Goal: Transaction & Acquisition: Purchase product/service

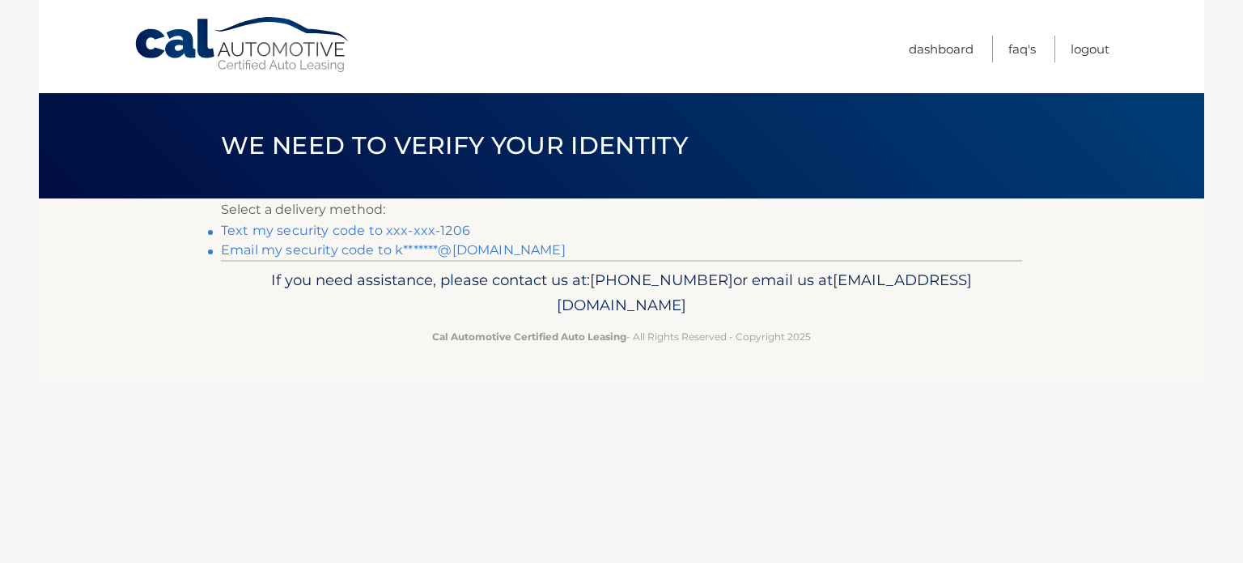
click at [353, 227] on link "Text my security code to xxx-xxx-1206" at bounding box center [345, 230] width 249 height 15
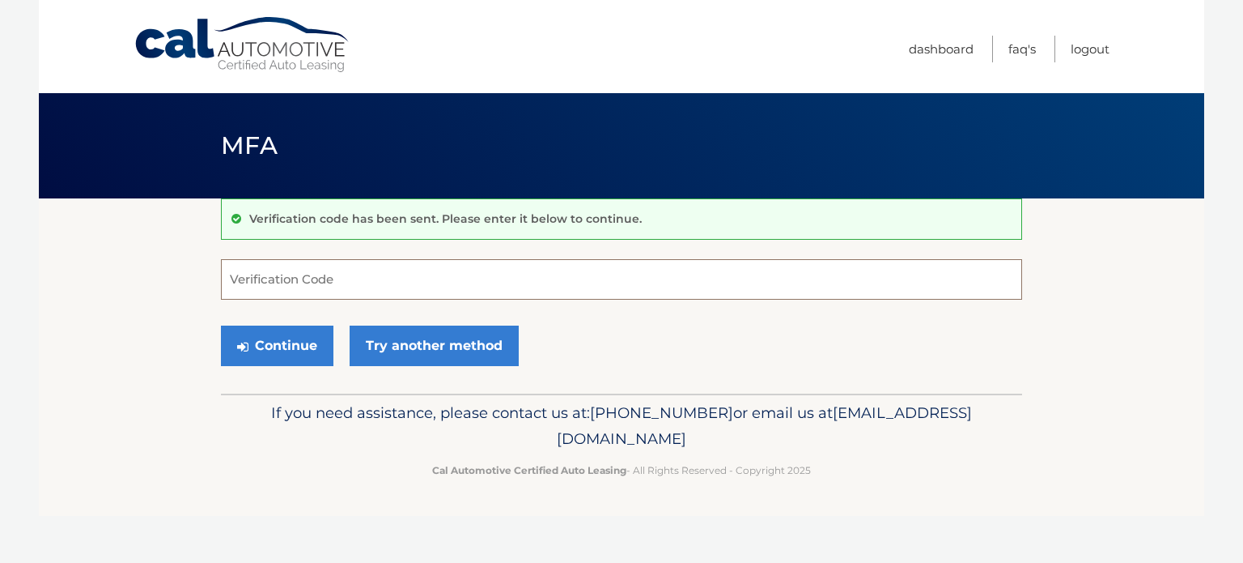
click at [334, 282] on input "Verification Code" at bounding box center [621, 279] width 801 height 40
type input "042809"
click at [221, 325] on button "Continue" at bounding box center [277, 345] width 113 height 40
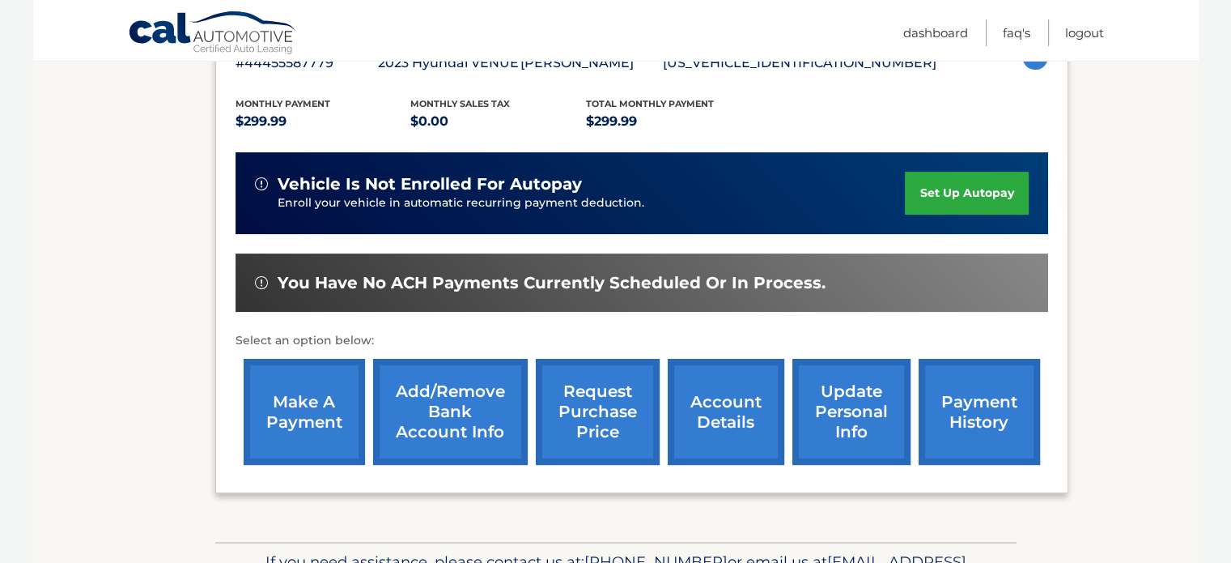
scroll to position [324, 0]
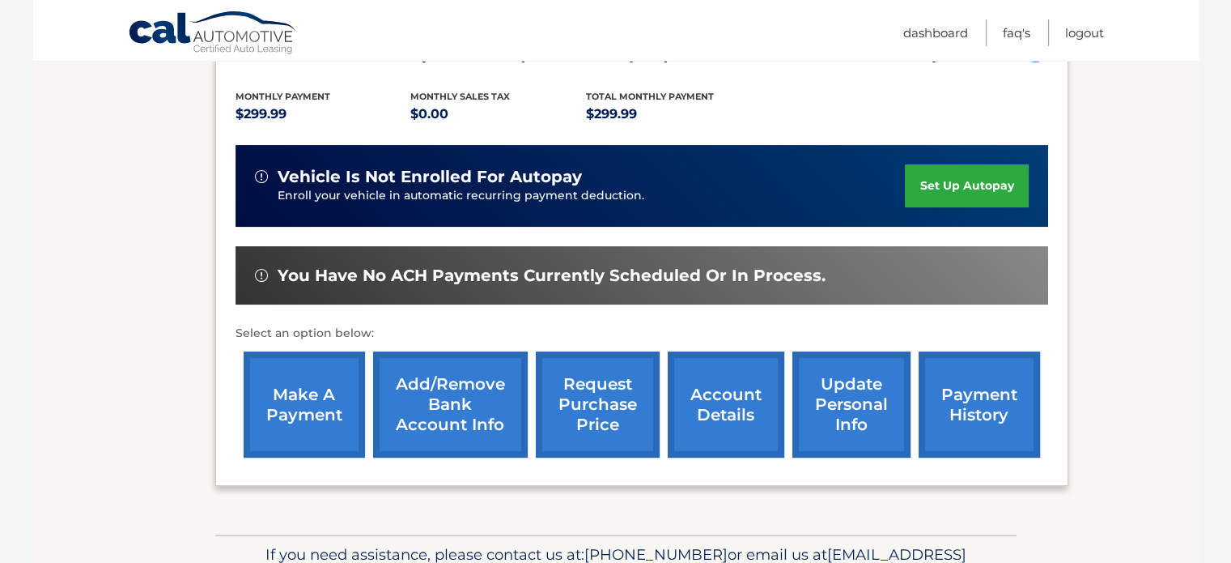
click at [337, 385] on link "make a payment" at bounding box center [304, 404] width 121 height 106
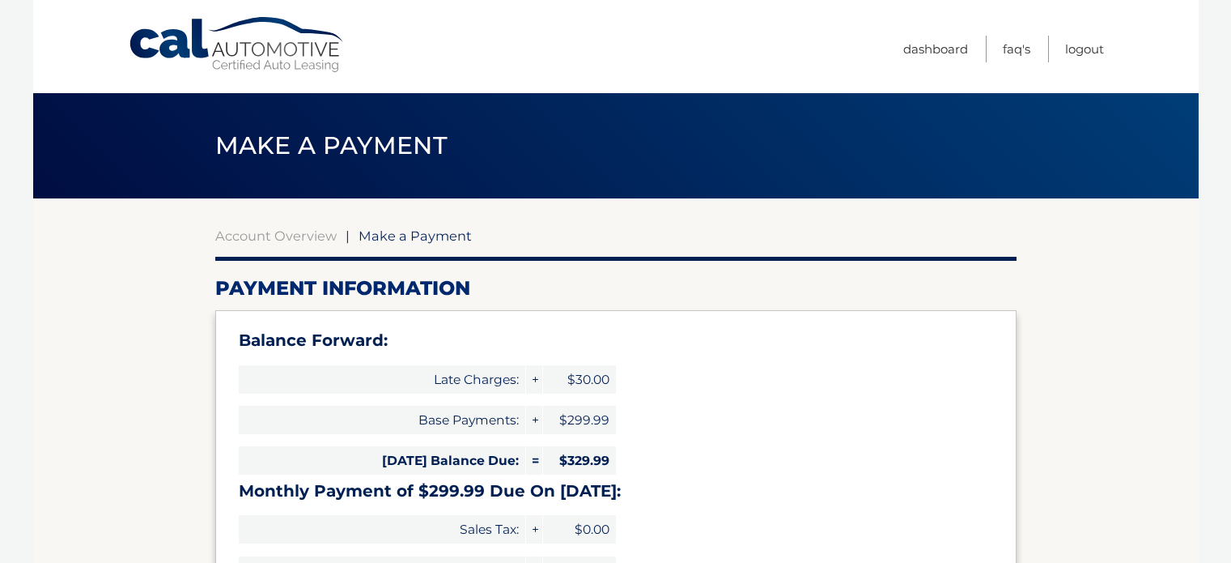
select select "NzYzZjJjM2ItMzNkMi00ZDA3LThmZjQtYWVmNjE5ZGEwNzI3"
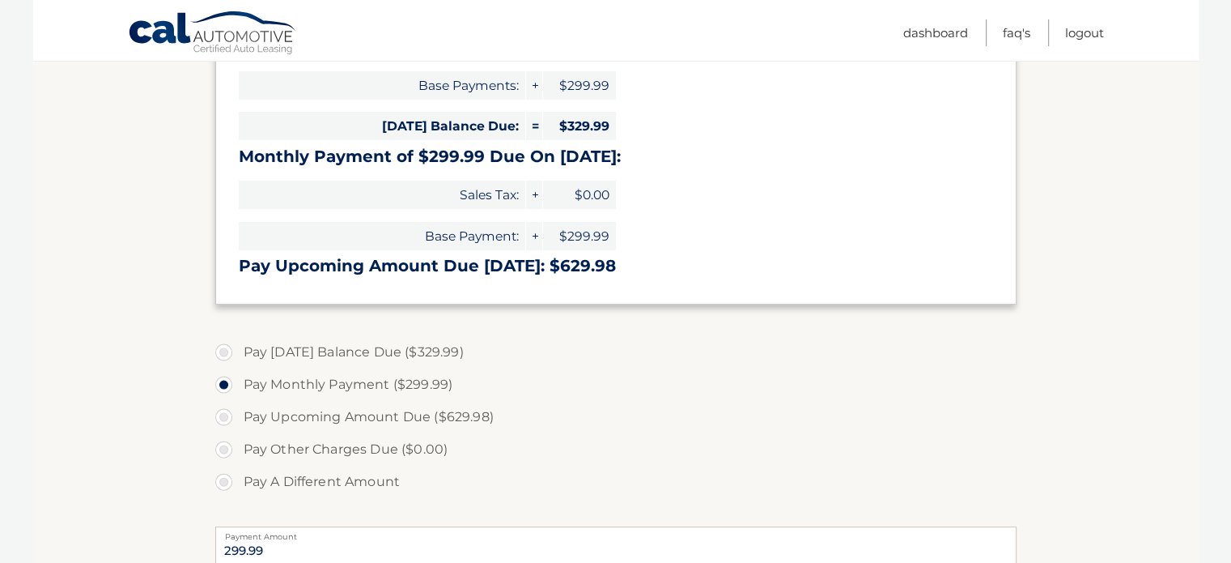
scroll to position [405, 0]
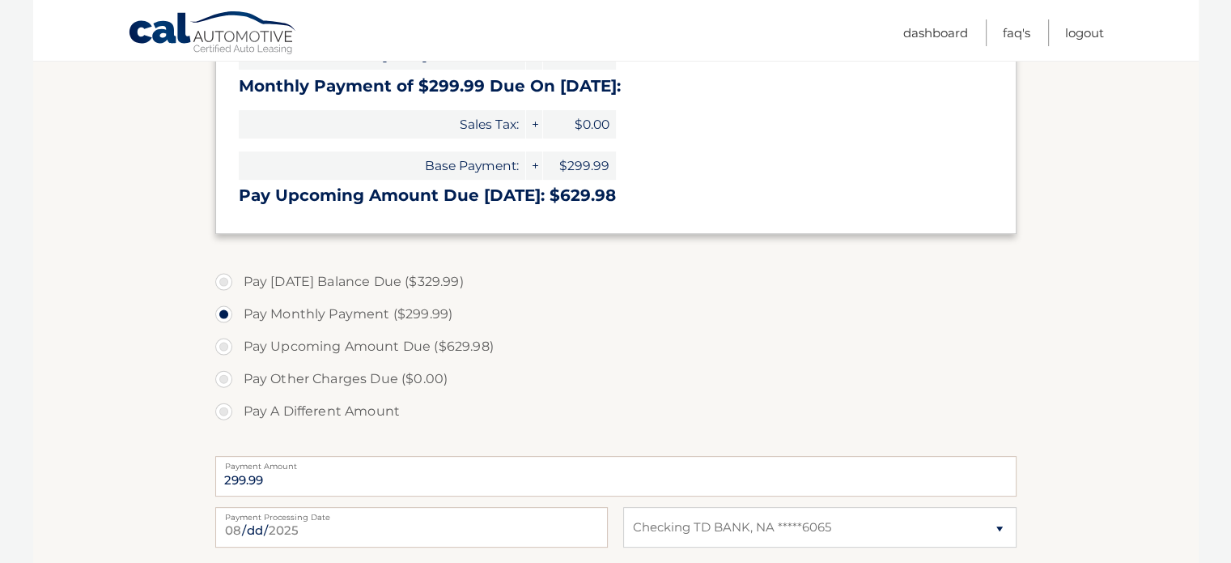
click at [223, 408] on label "Pay A Different Amount" at bounding box center [615, 411] width 801 height 32
click at [223, 408] on input "Pay A Different Amount" at bounding box center [230, 408] width 16 height 26
radio input "true"
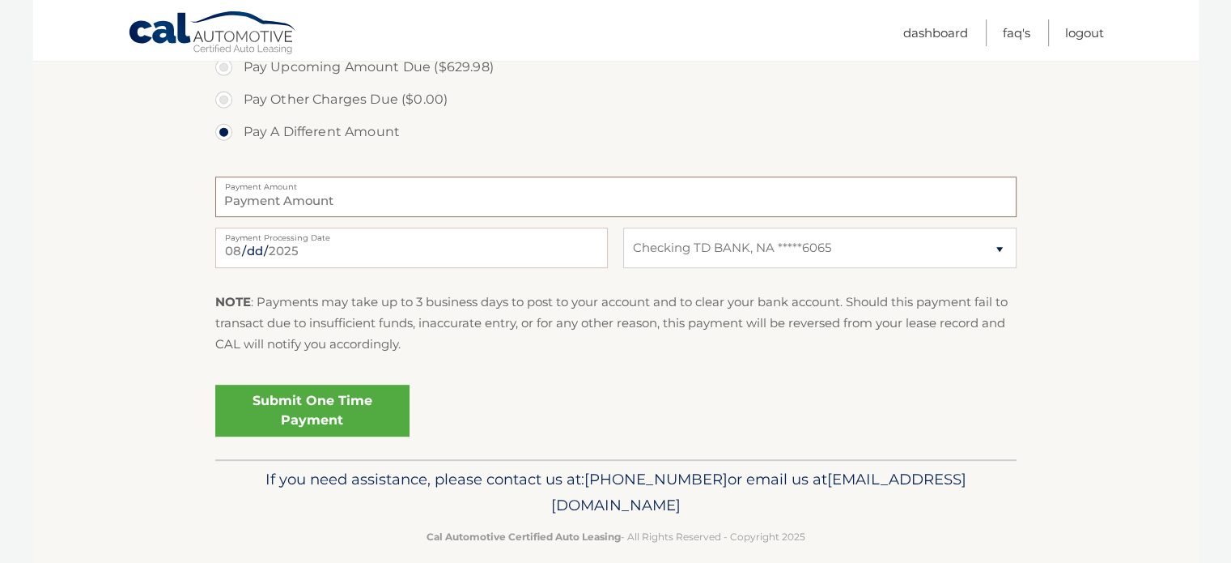
scroll to position [703, 0]
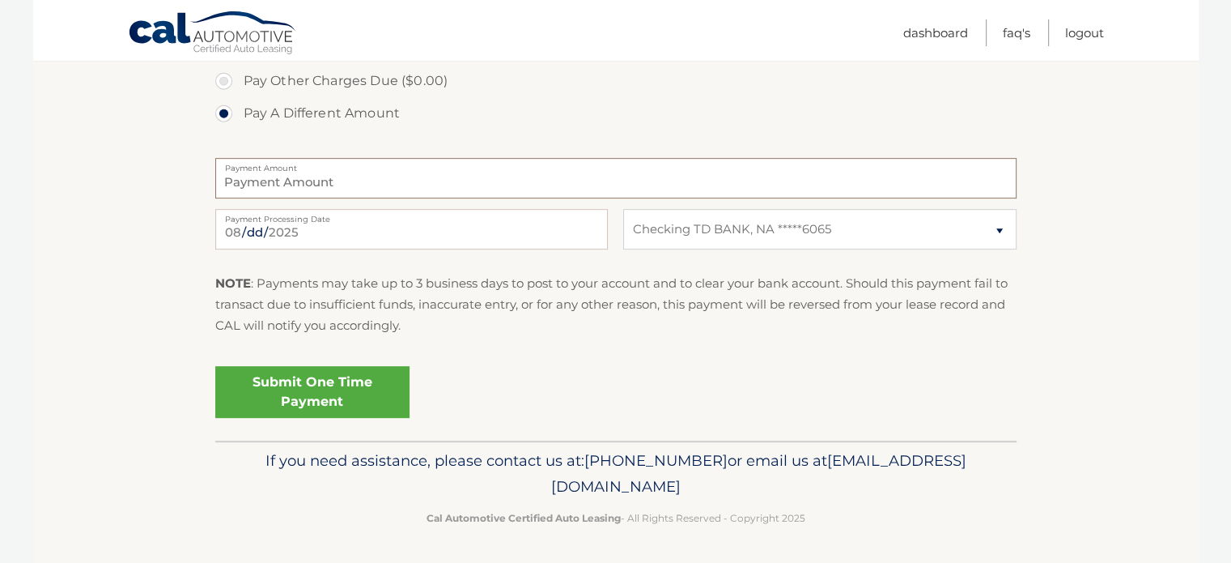
click at [457, 189] on input "Payment Amount" at bounding box center [615, 178] width 801 height 40
click at [461, 182] on input "Payment Amount" at bounding box center [615, 178] width 801 height 40
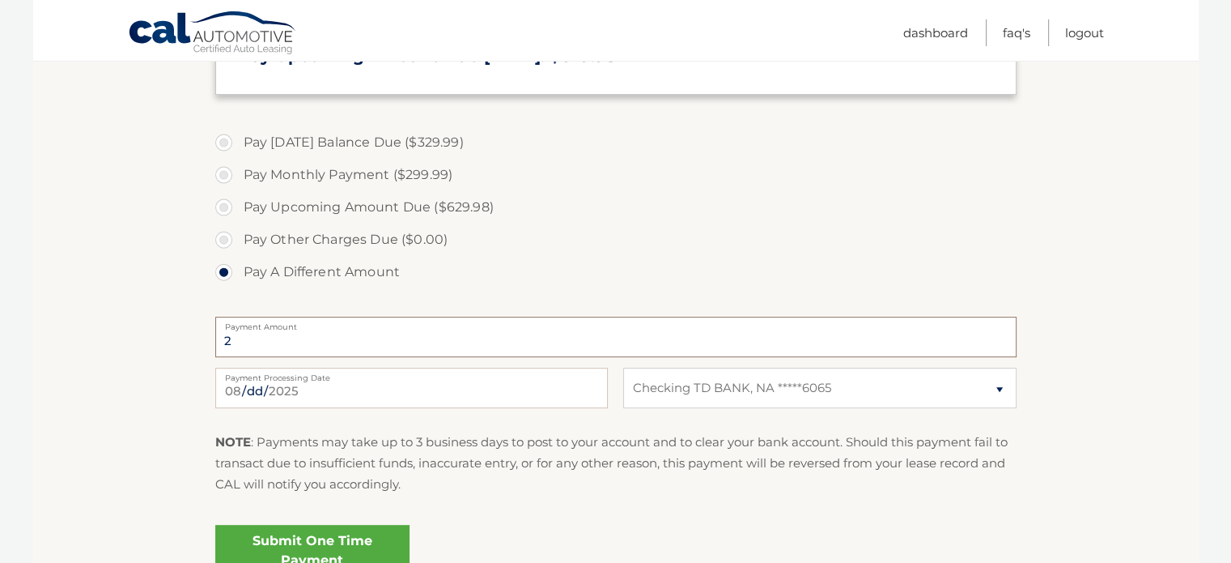
scroll to position [541, 0]
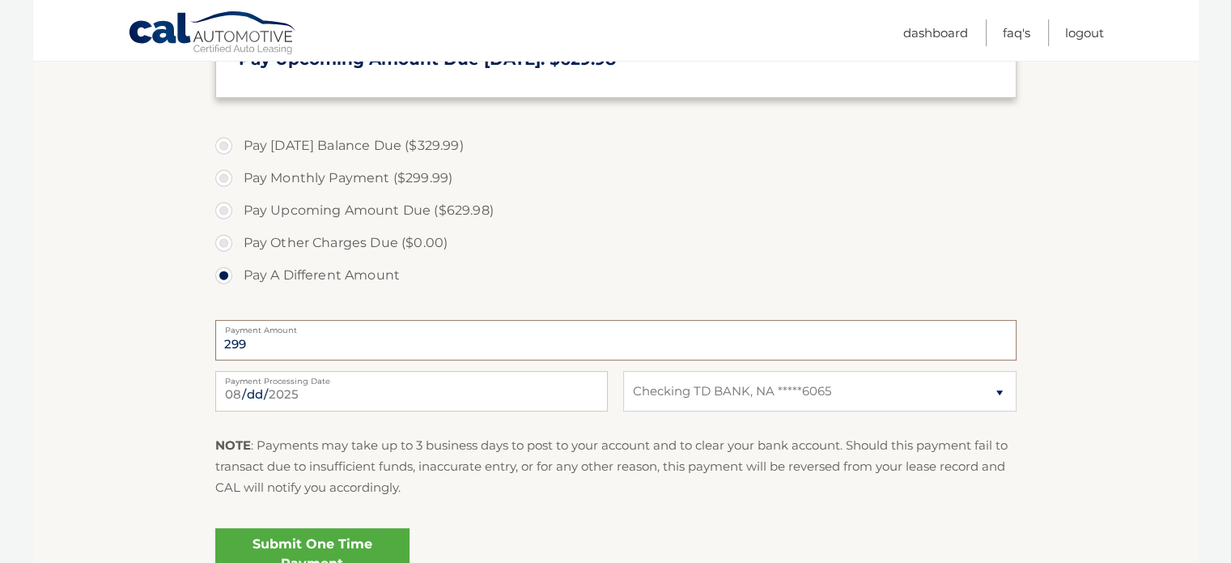
type input "299"
click at [364, 174] on label "Pay Monthly Payment ($299.99)" at bounding box center [615, 178] width 801 height 32
click at [238, 174] on input "Pay Monthly Payment ($299.99)" at bounding box center [230, 175] width 16 height 26
radio input "true"
type input "299.99"
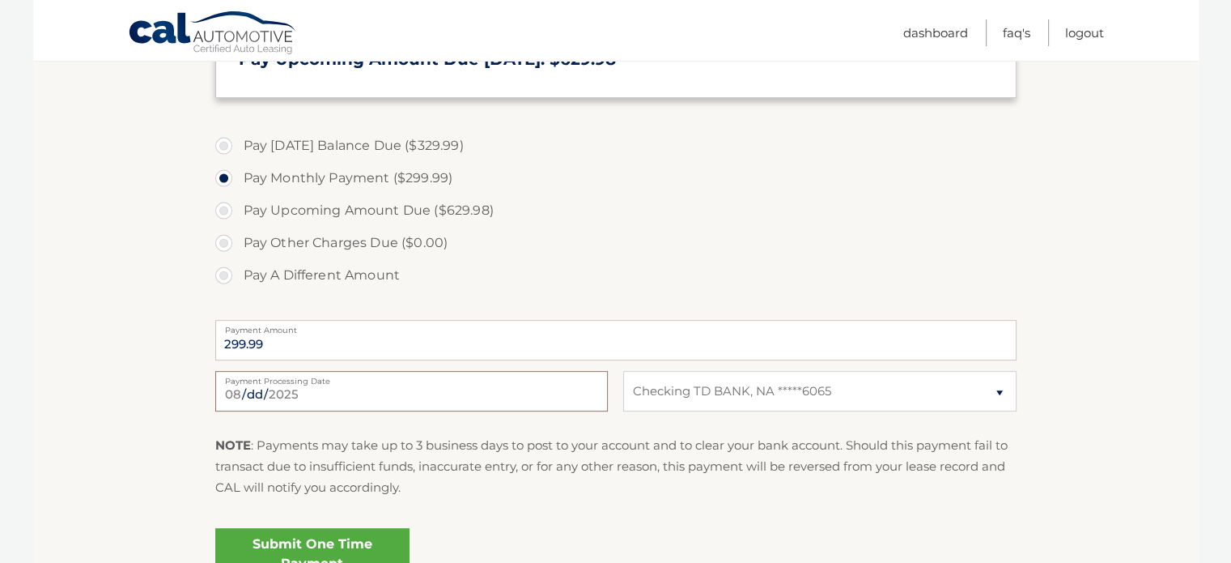
click at [573, 393] on input "[DATE]" at bounding box center [411, 391] width 393 height 40
type input "2025-08-29"
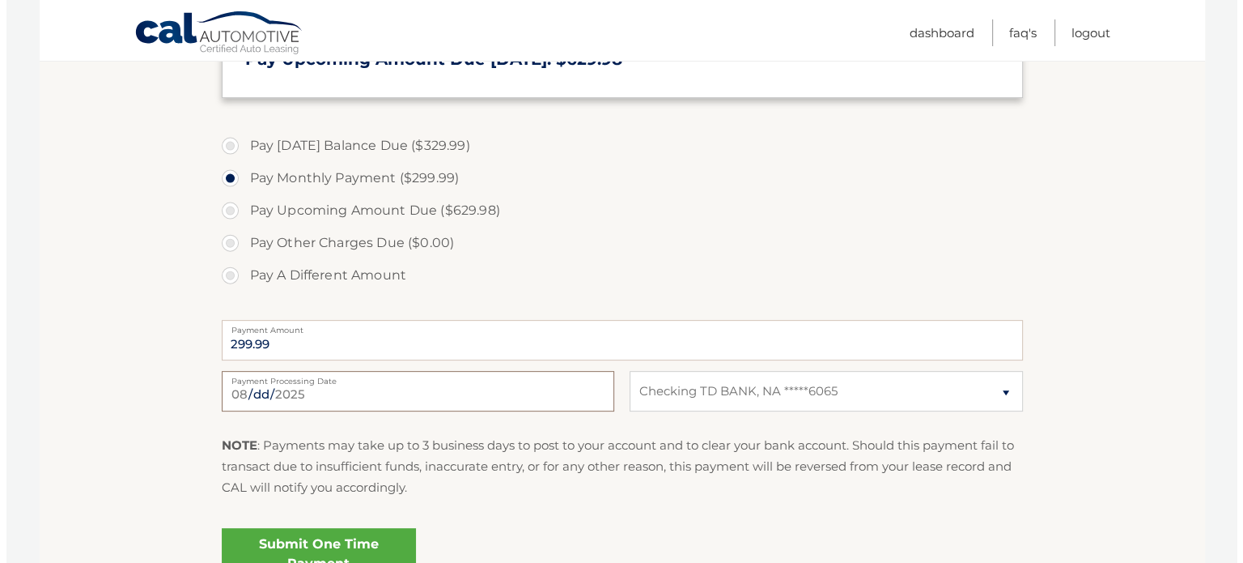
scroll to position [622, 0]
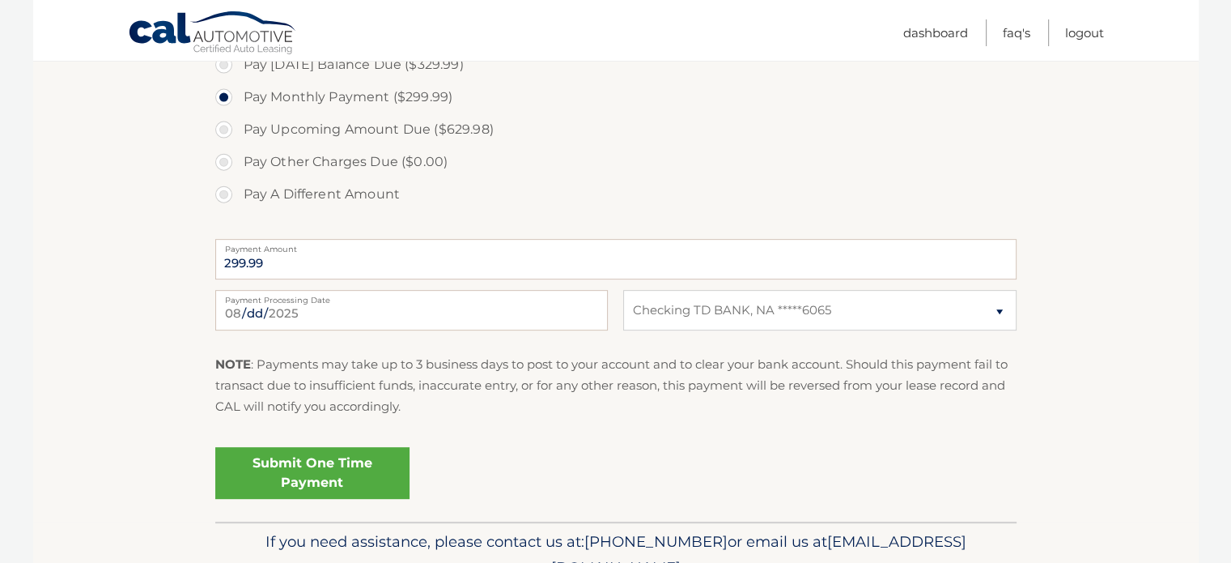
click at [354, 453] on link "Submit One Time Payment" at bounding box center [312, 473] width 194 height 52
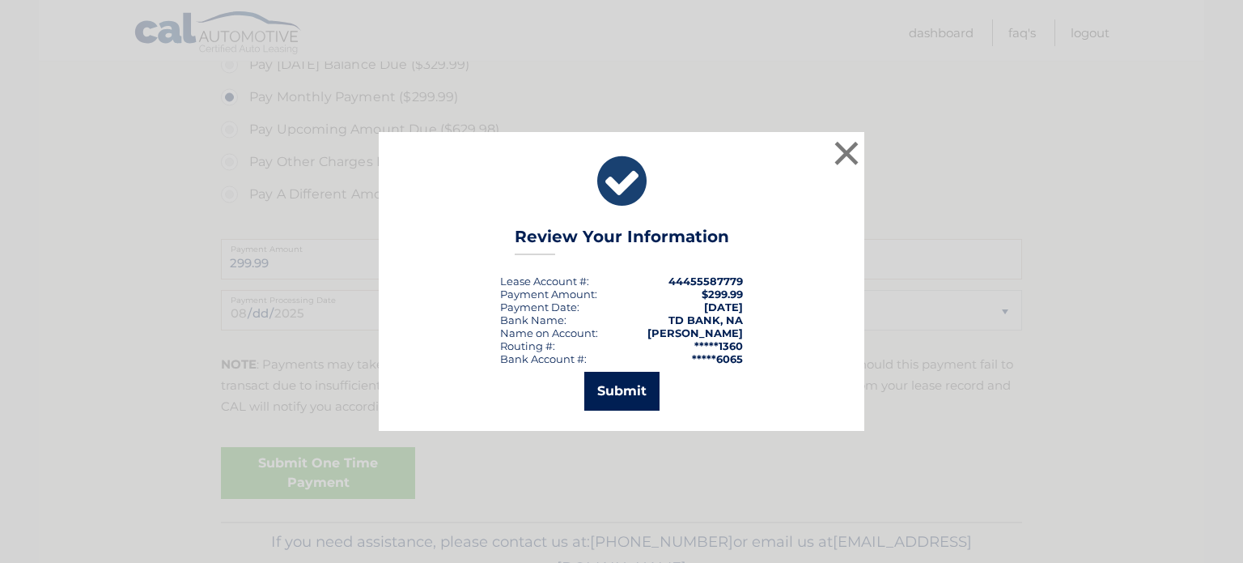
click at [609, 397] on button "Submit" at bounding box center [621, 391] width 75 height 39
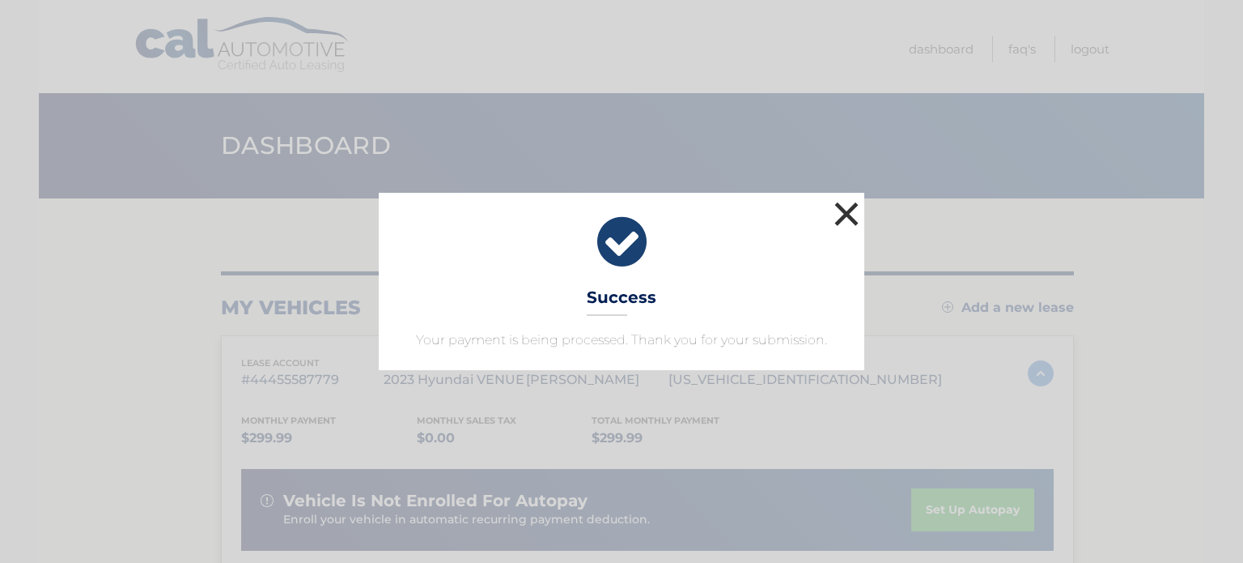
click at [855, 214] on button "×" at bounding box center [846, 213] width 32 height 32
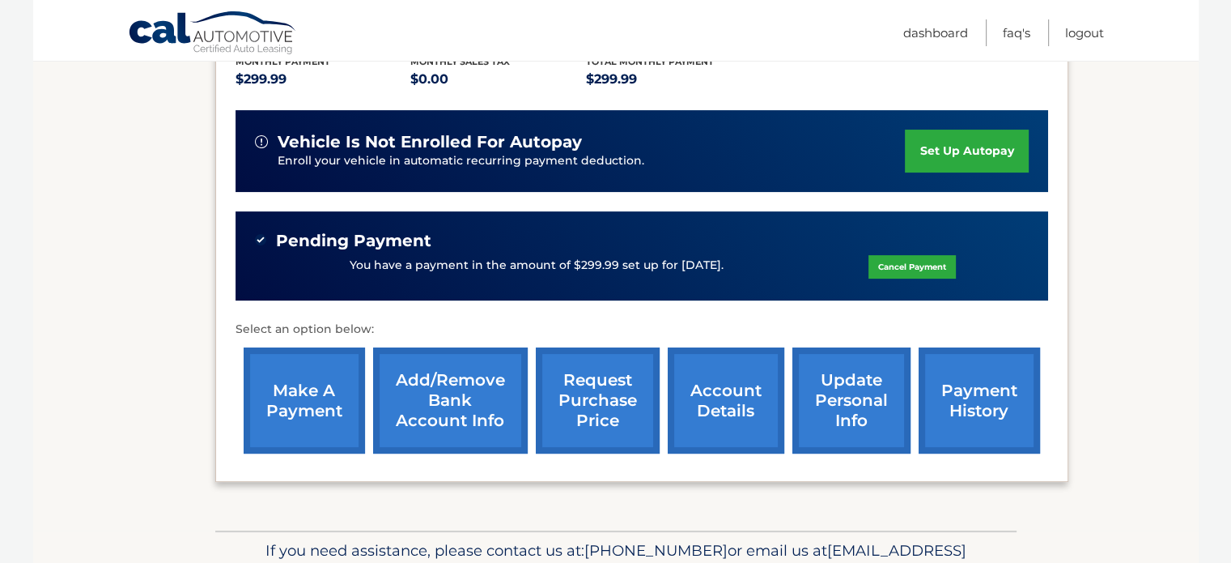
scroll to position [405, 0]
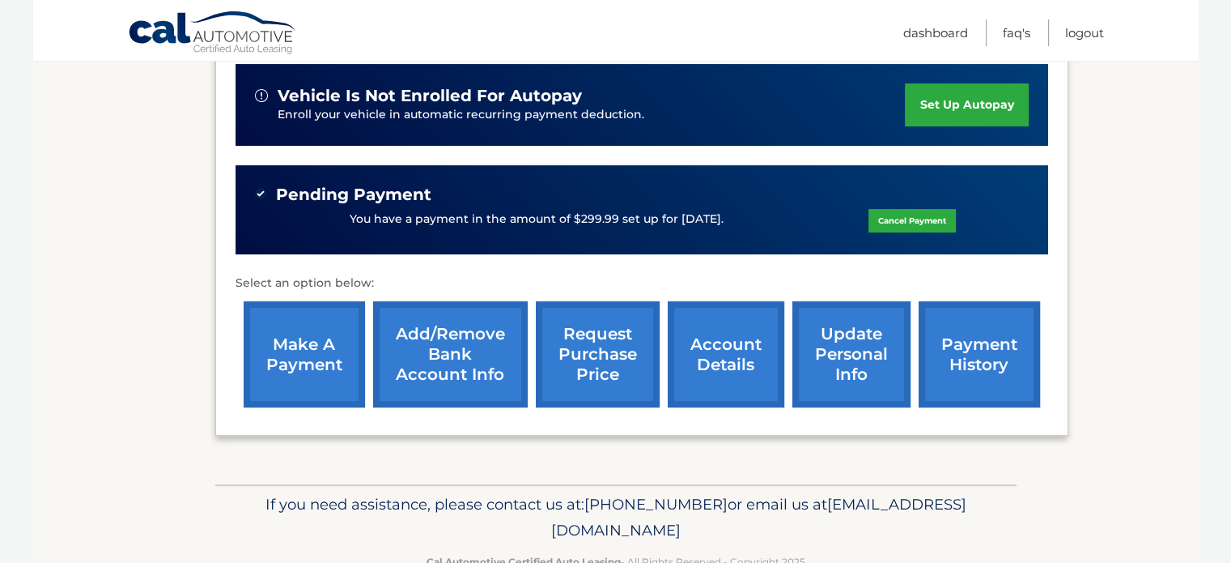
click at [962, 346] on link "payment history" at bounding box center [979, 354] width 121 height 106
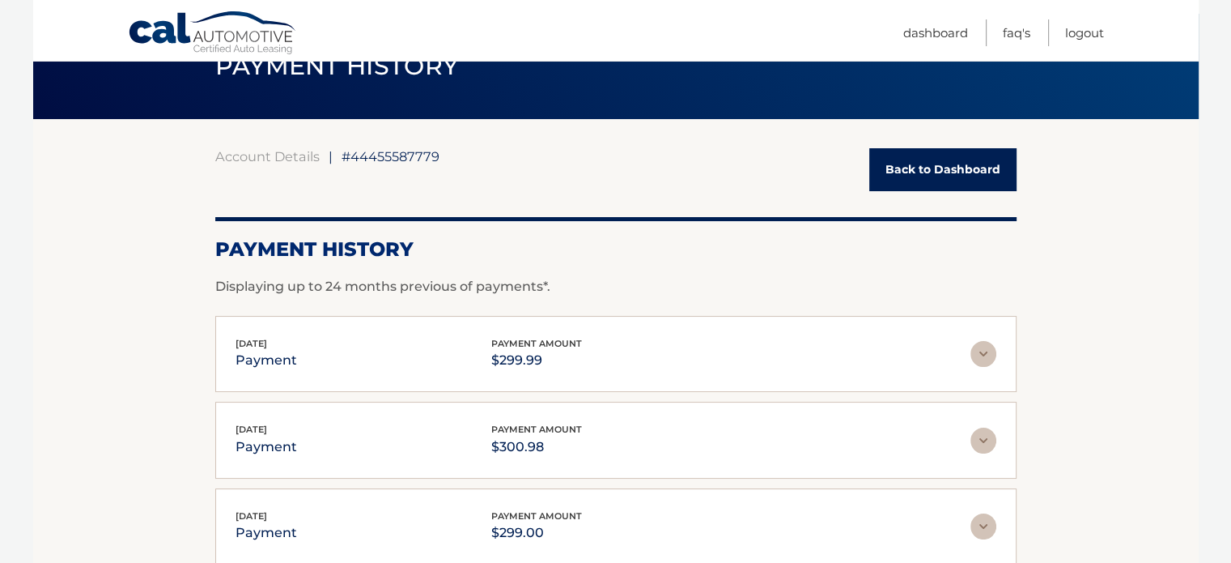
scroll to position [162, 0]
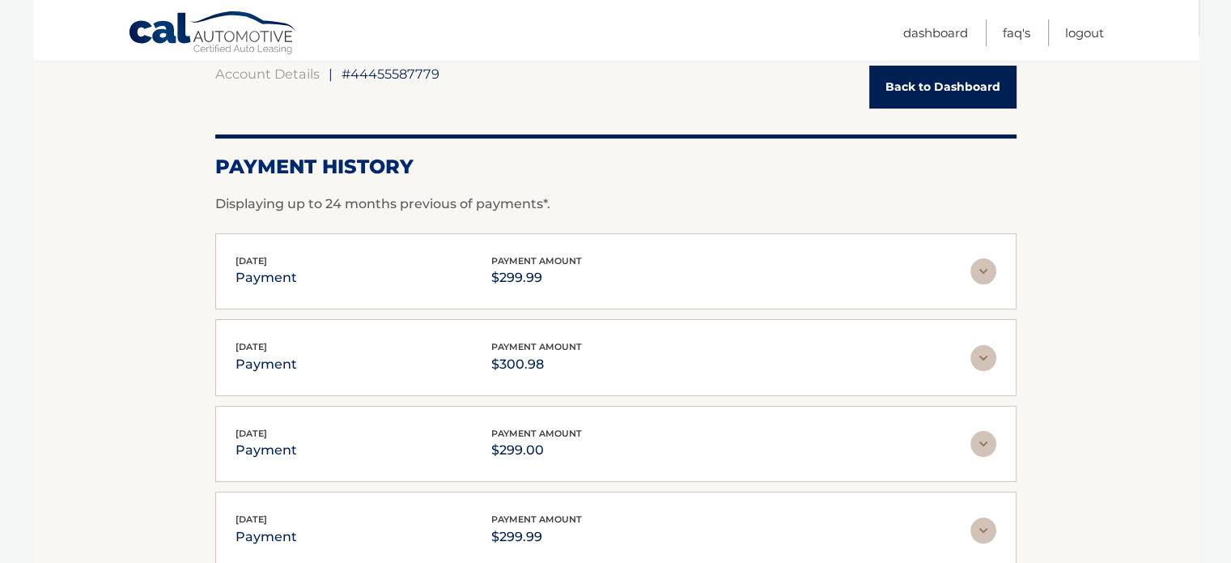
click at [978, 85] on link "Back to Dashboard" at bounding box center [942, 87] width 147 height 43
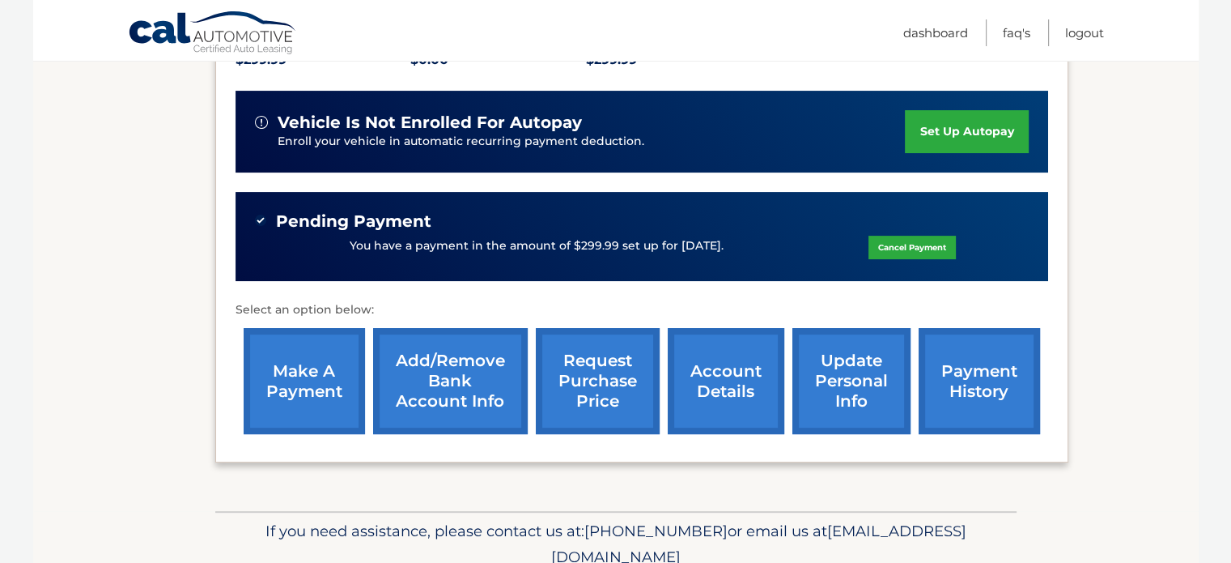
scroll to position [447, 0]
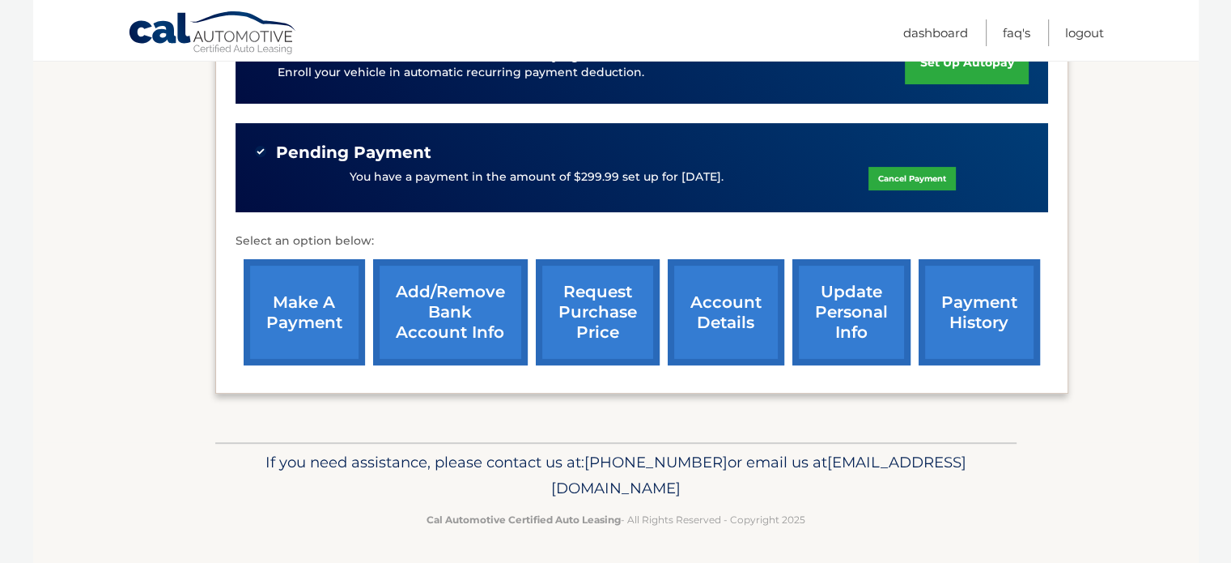
click at [321, 308] on link "make a payment" at bounding box center [304, 312] width 121 height 106
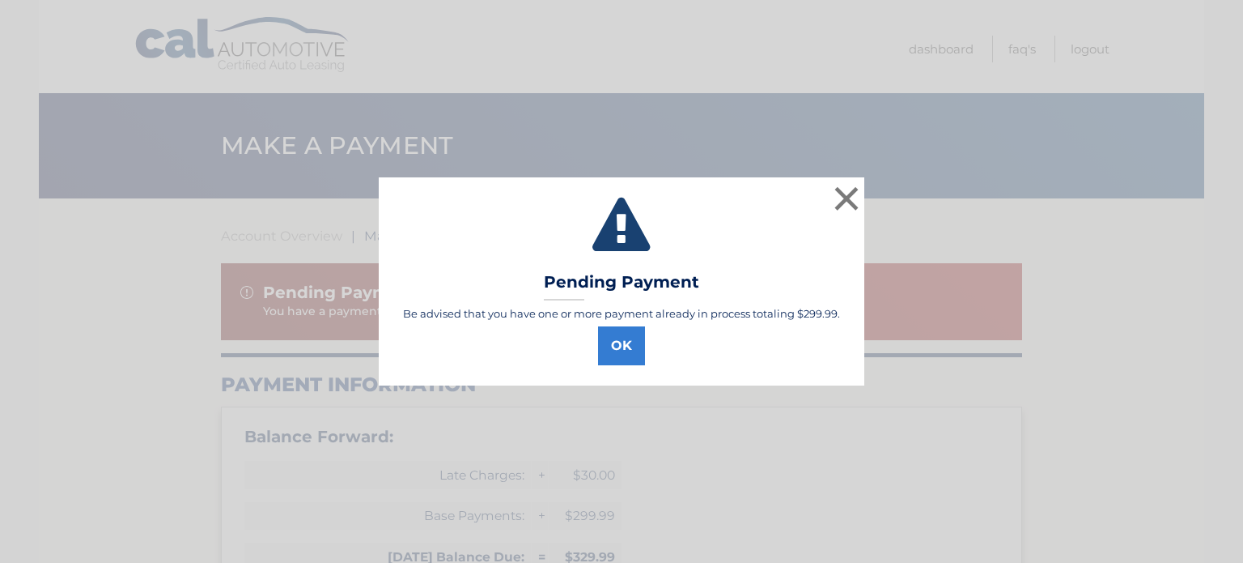
select select "NzYzZjJjM2ItMzNkMi00ZDA3LThmZjQtYWVmNjE5ZGEwNzI3"
click at [638, 343] on button "OK" at bounding box center [621, 345] width 47 height 39
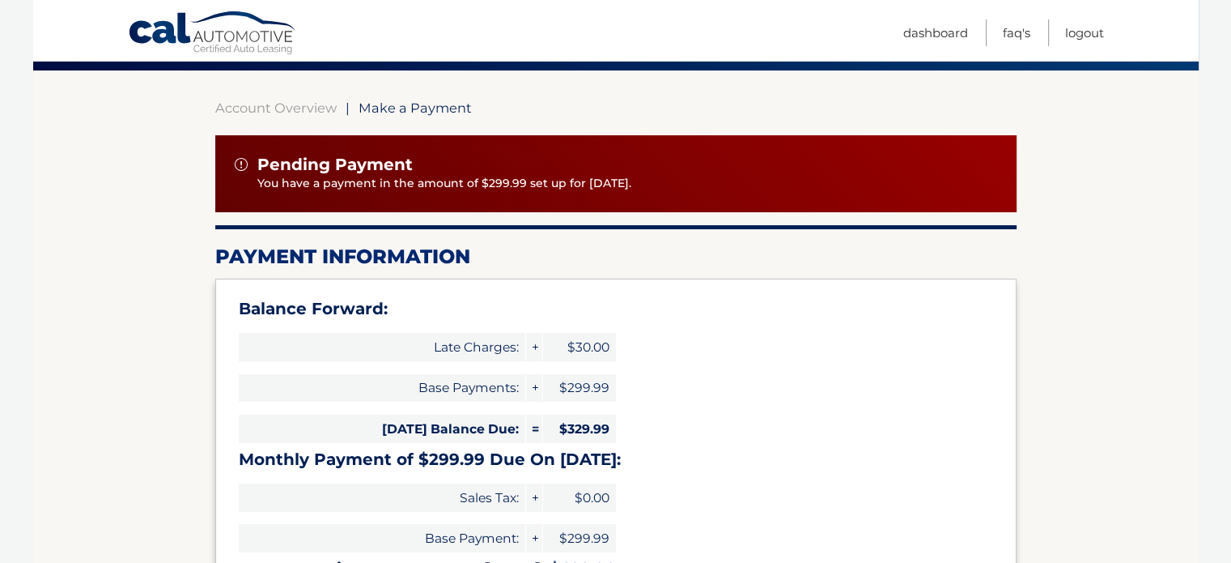
scroll to position [162, 0]
